Goal: Information Seeking & Learning: Learn about a topic

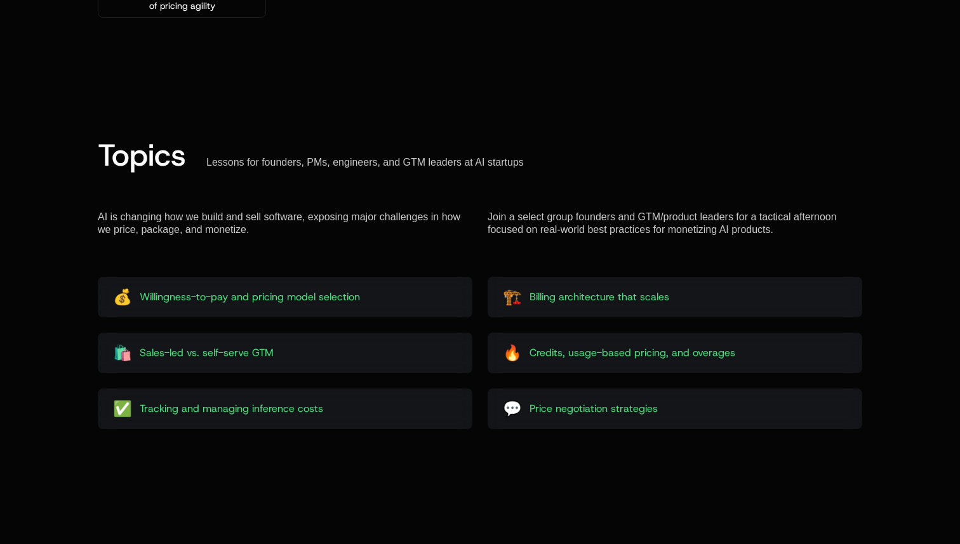
scroll to position [1420, 0]
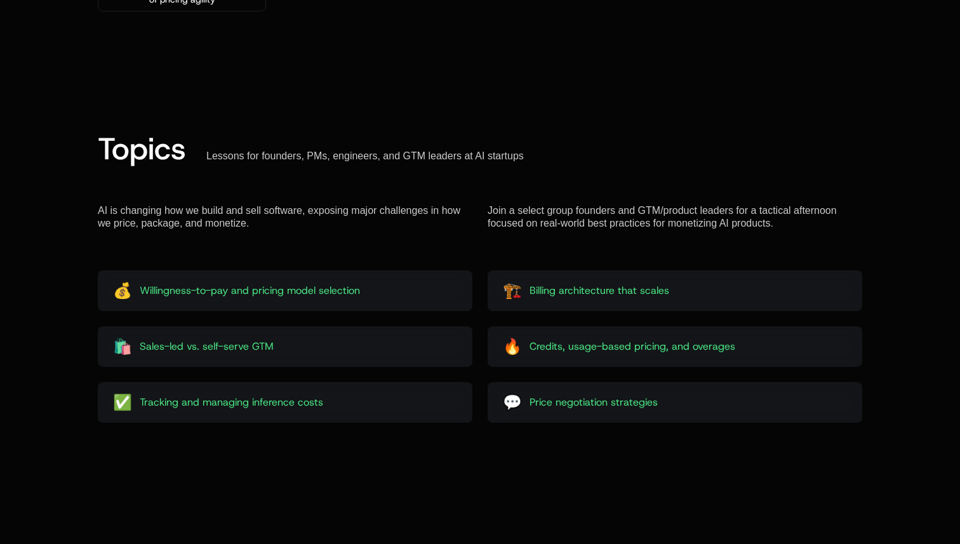
click at [570, 293] on span "Billing architecture that scales" at bounding box center [599, 290] width 140 height 15
click at [529, 288] on span "Billing architecture that scales" at bounding box center [599, 290] width 140 height 15
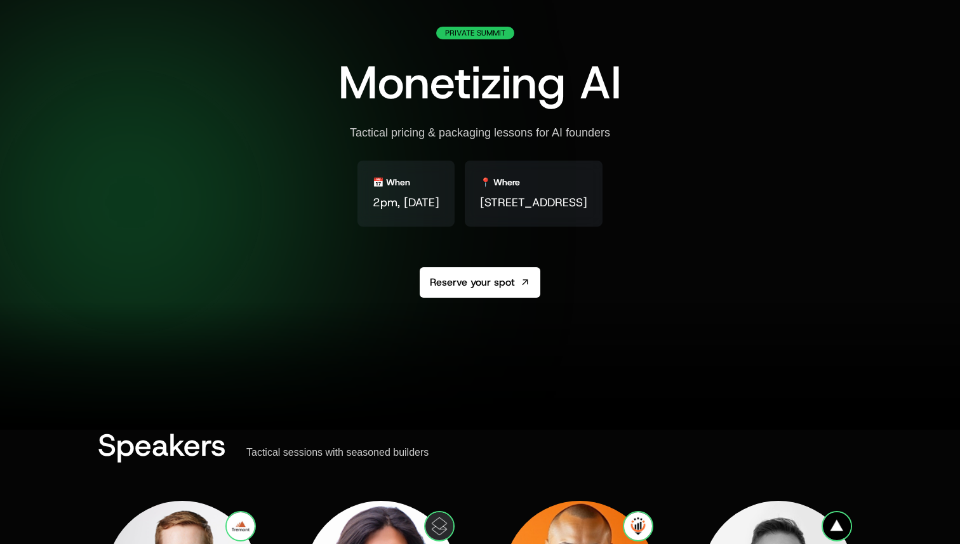
scroll to position [0, 0]
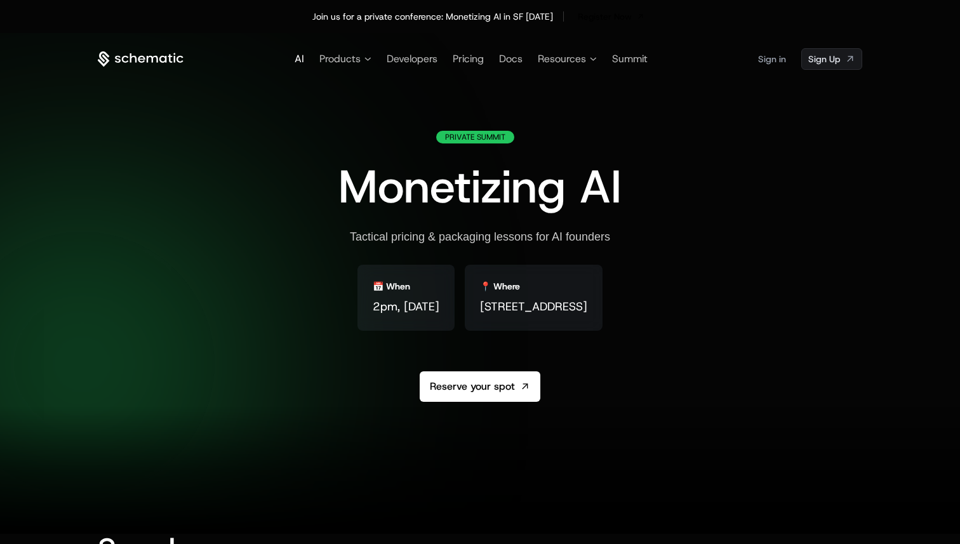
click at [296, 57] on span "AI" at bounding box center [300, 58] width 10 height 13
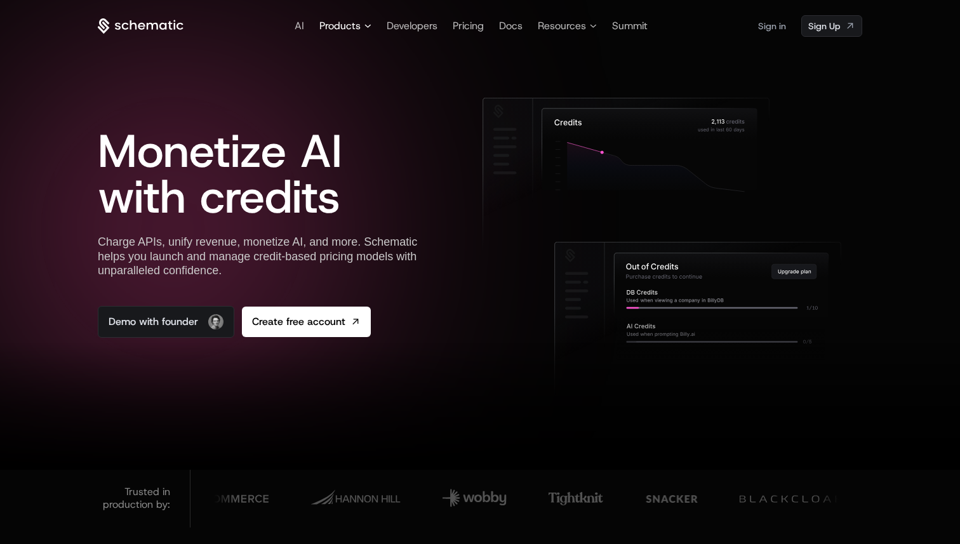
click at [360, 25] on span "Products" at bounding box center [339, 25] width 41 height 15
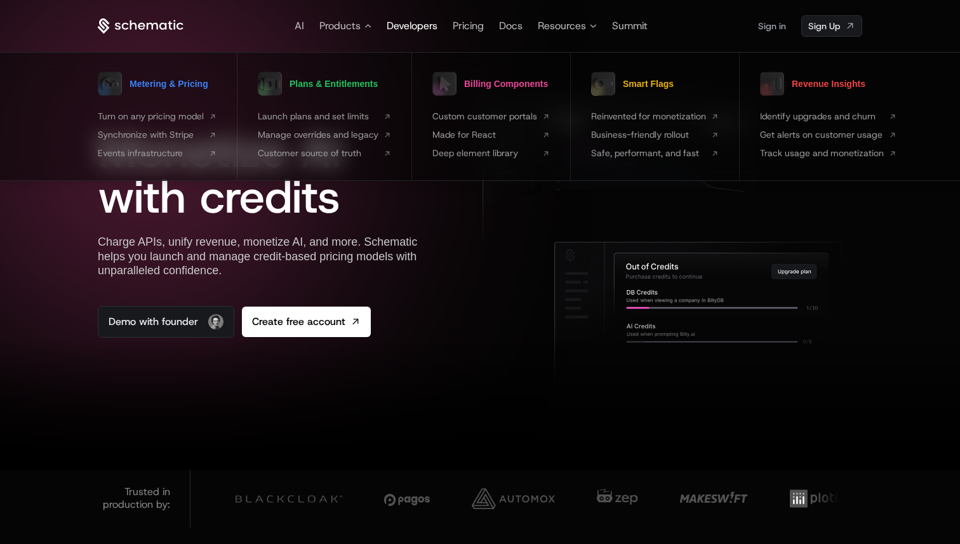
click at [414, 23] on span "Developers" at bounding box center [412, 25] width 51 height 13
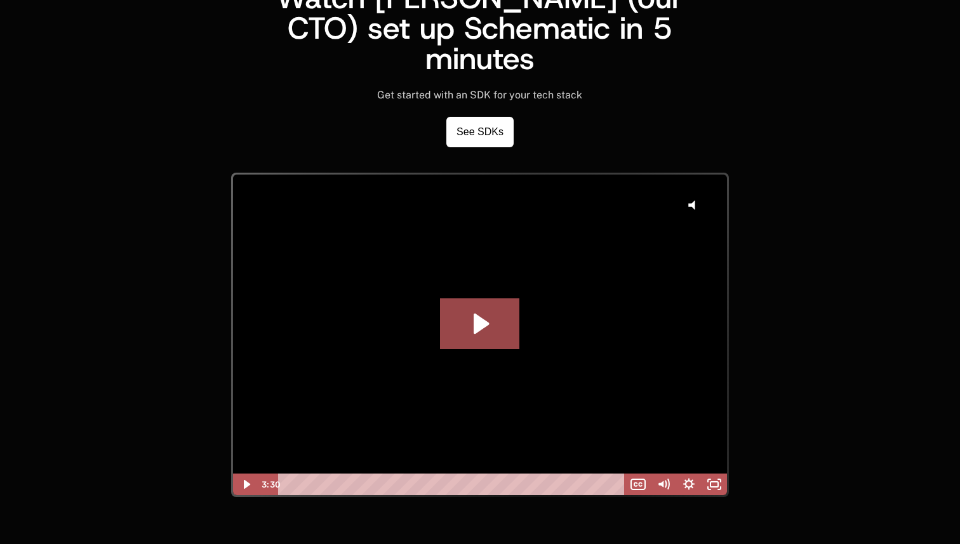
scroll to position [3028, 0]
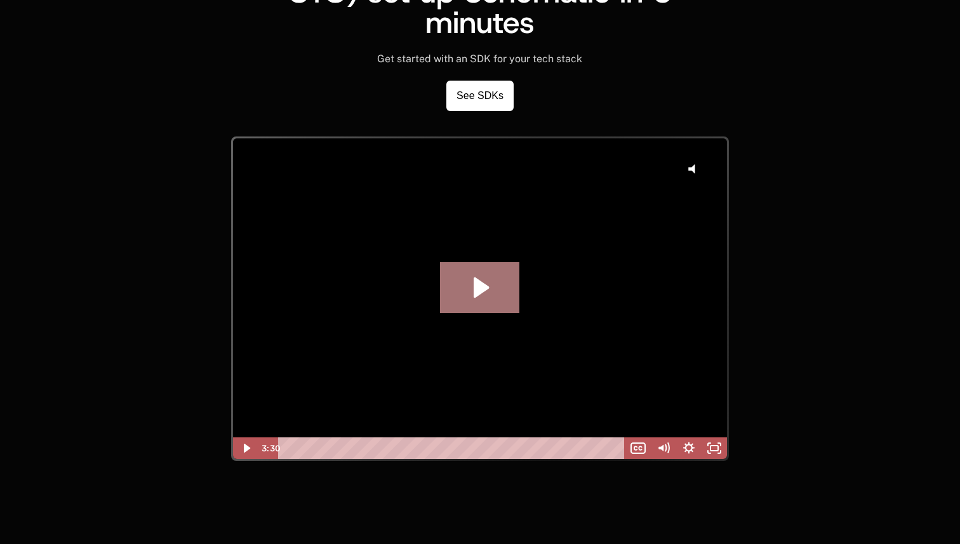
click at [492, 270] on icon "Play Video: GA Dev Walkthrough take 2" at bounding box center [479, 287] width 79 height 51
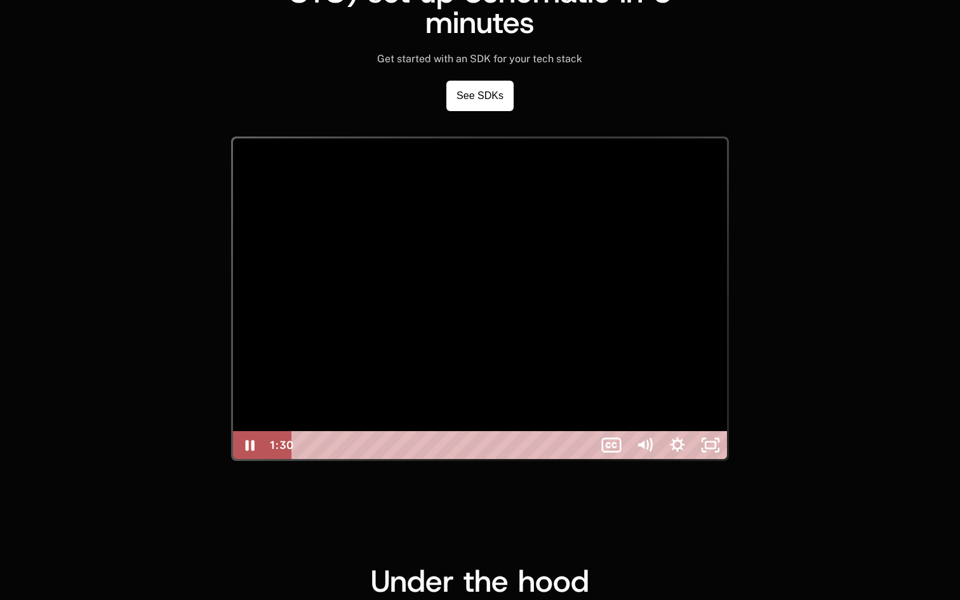
click at [277, 342] on div at bounding box center [480, 298] width 494 height 321
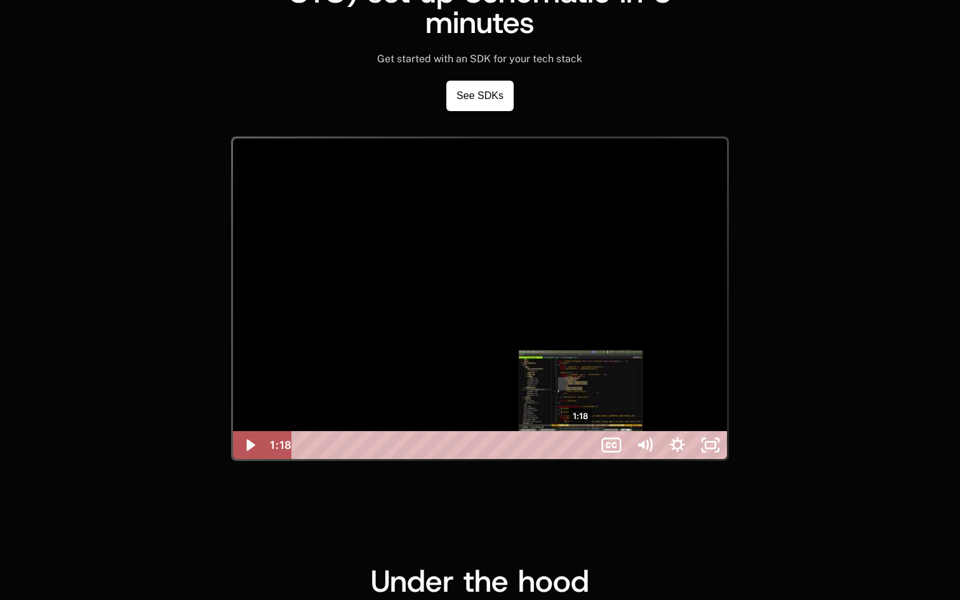
click at [349, 459] on div "1:18" at bounding box center [445, 445] width 283 height 28
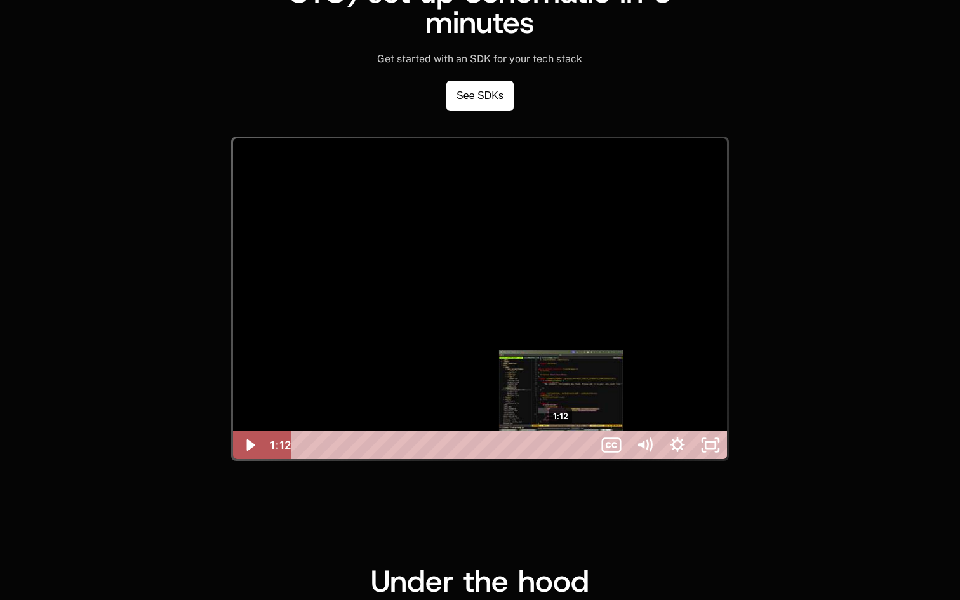
click at [329, 459] on div "1:12" at bounding box center [445, 445] width 283 height 28
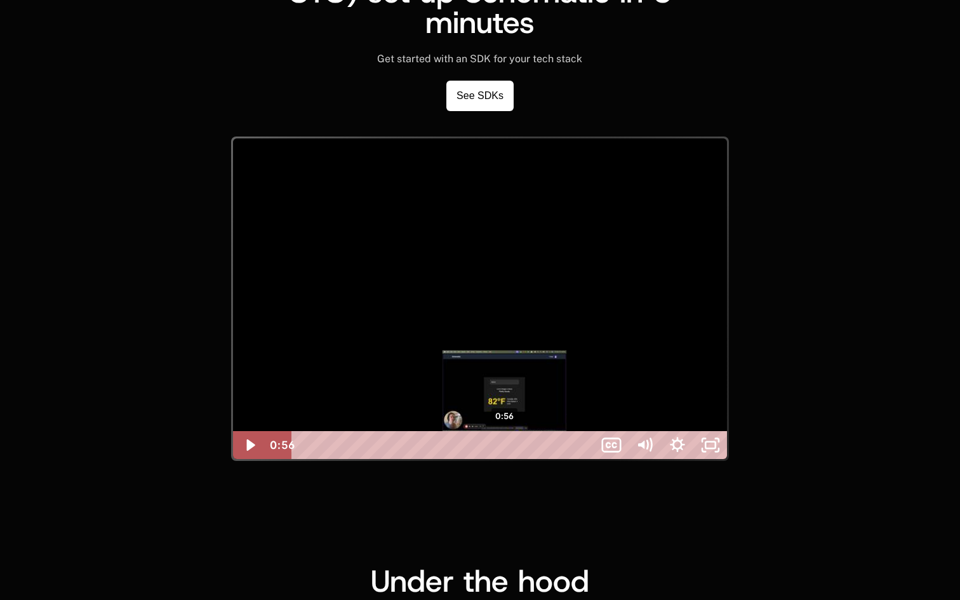
click at [304, 459] on div "0:56" at bounding box center [445, 445] width 283 height 28
click at [293, 459] on div at bounding box center [480, 298] width 494 height 321
click at [587, 459] on div "2:39" at bounding box center [445, 445] width 283 height 28
click at [587, 459] on div "2:49" at bounding box center [445, 445] width 283 height 28
click at [587, 459] on div "3:11" at bounding box center [445, 445] width 283 height 28
